Goal: Information Seeking & Learning: Find specific page/section

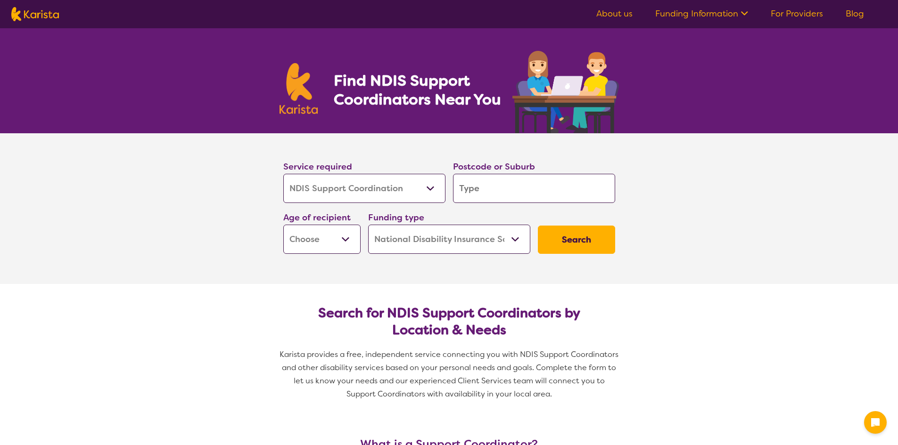
select select "NDIS Support Coordination"
select select "NDIS"
select select "NDIS Support Coordination"
select select "NDIS"
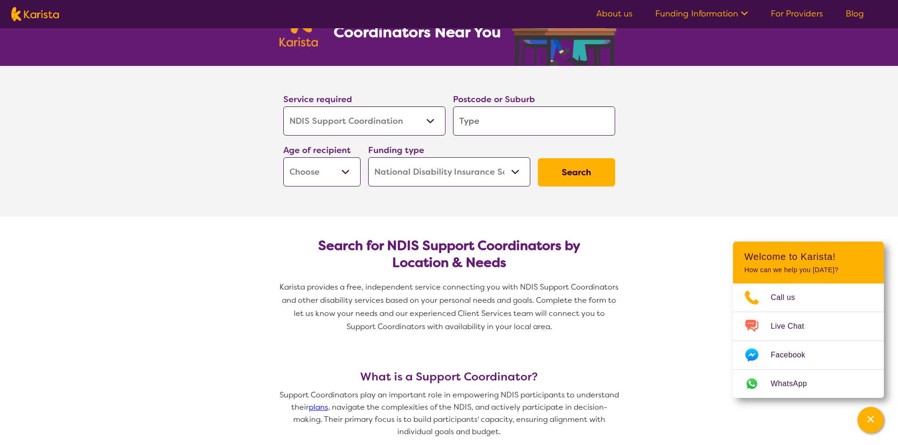
scroll to position [91, 0]
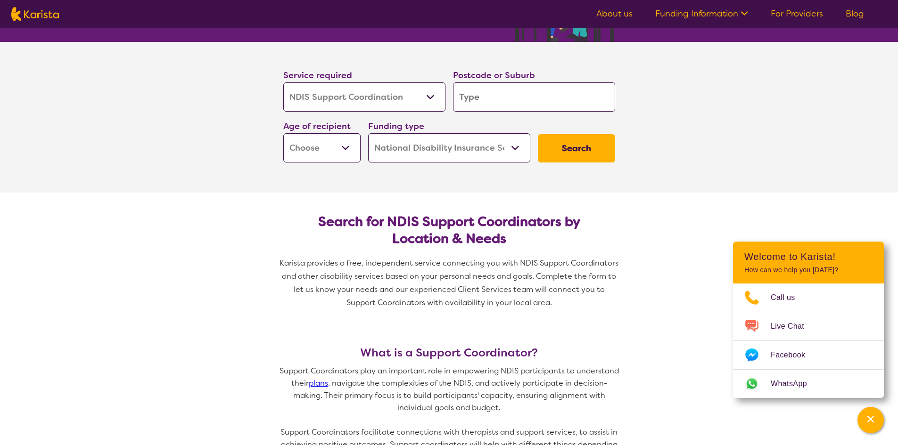
click at [473, 91] on input "search" at bounding box center [534, 96] width 162 height 29
type input "2"
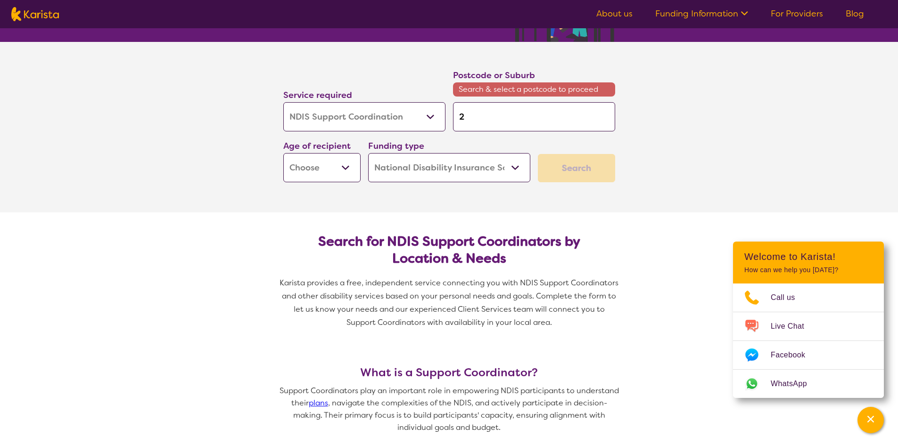
type input "21"
type input "217"
type input "2171"
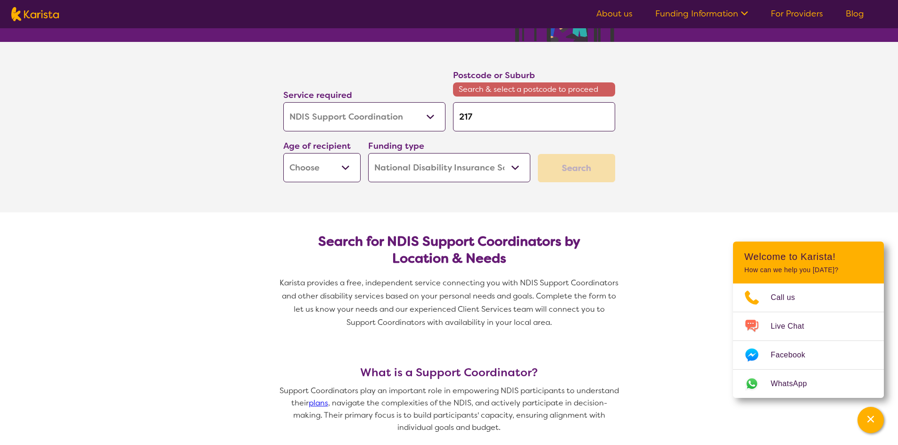
type input "2171"
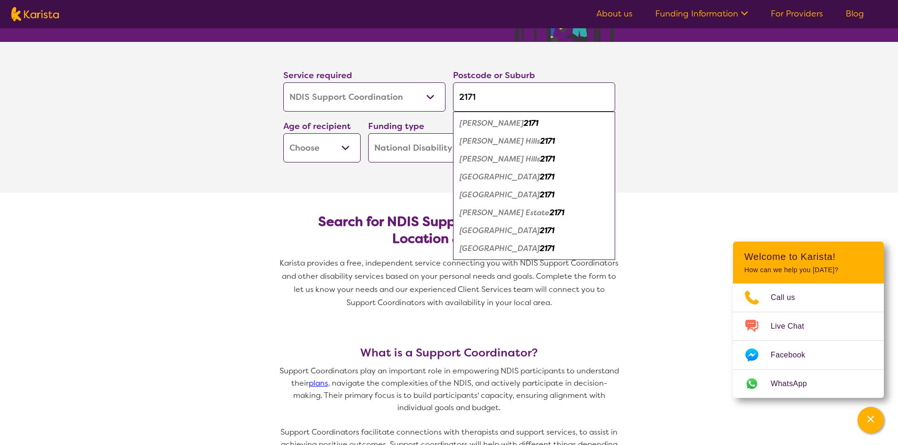
type input "2171"
click at [489, 231] on em "[GEOGRAPHIC_DATA]" at bounding box center [499, 231] width 80 height 10
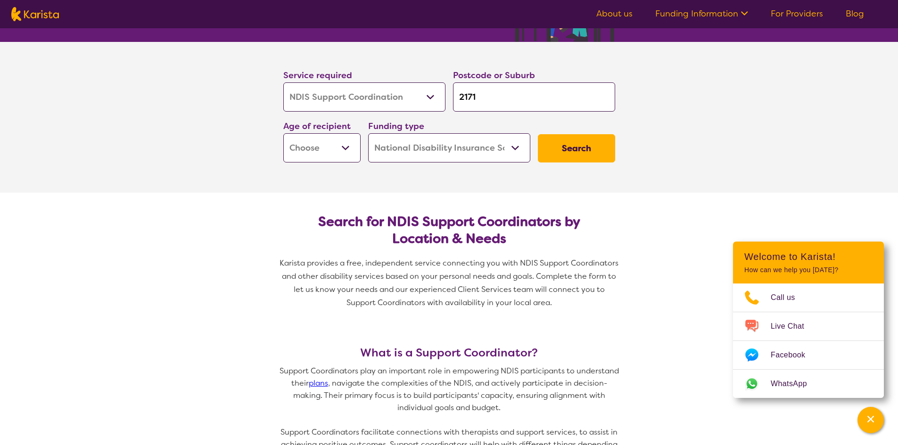
click at [582, 148] on button "Search" at bounding box center [576, 148] width 77 height 28
click at [348, 150] on select "Early Childhood - 0 to 9 Child - 10 to 11 Adolescent - 12 to 17 Adult - 18 to 6…" at bounding box center [321, 147] width 77 height 29
select select "AD"
click at [283, 133] on select "Early Childhood - 0 to 9 Child - 10 to 11 Adolescent - 12 to 17 Adult - 18 to 6…" at bounding box center [321, 147] width 77 height 29
select select "AD"
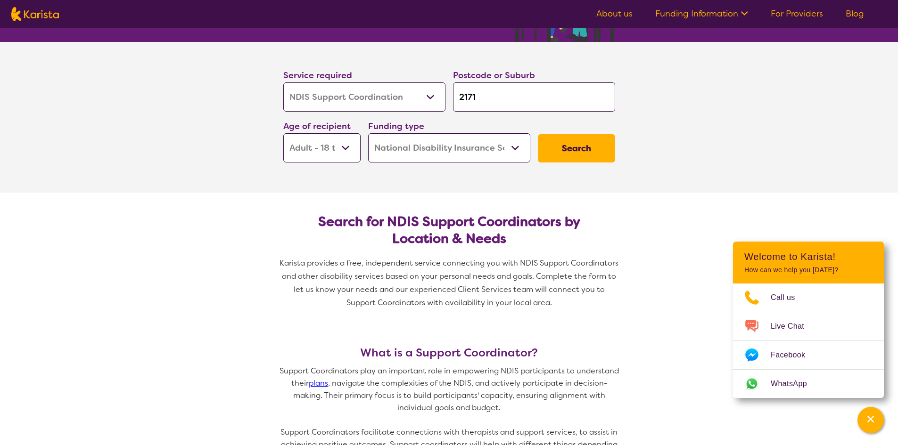
click at [572, 149] on button "Search" at bounding box center [576, 148] width 77 height 28
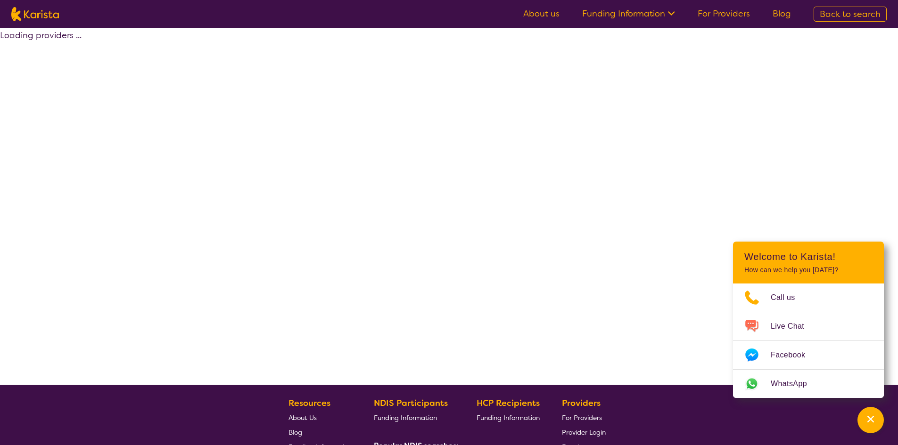
select select "by_score"
